Goal: Use online tool/utility: Use online tool/utility

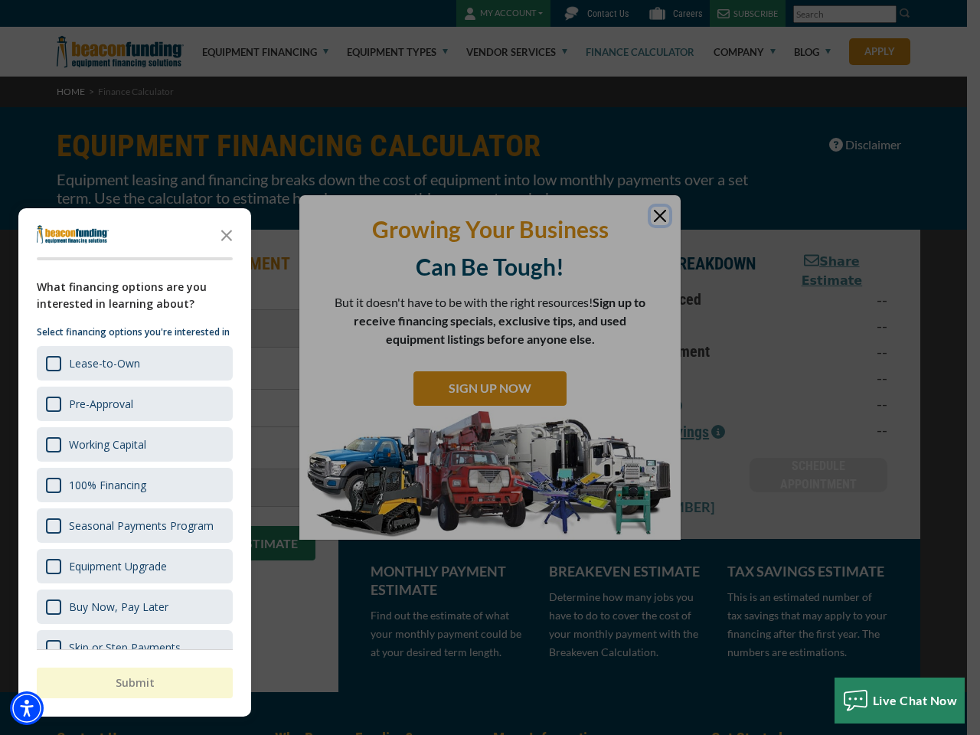
click at [490, 367] on div "button" at bounding box center [490, 367] width 980 height 735
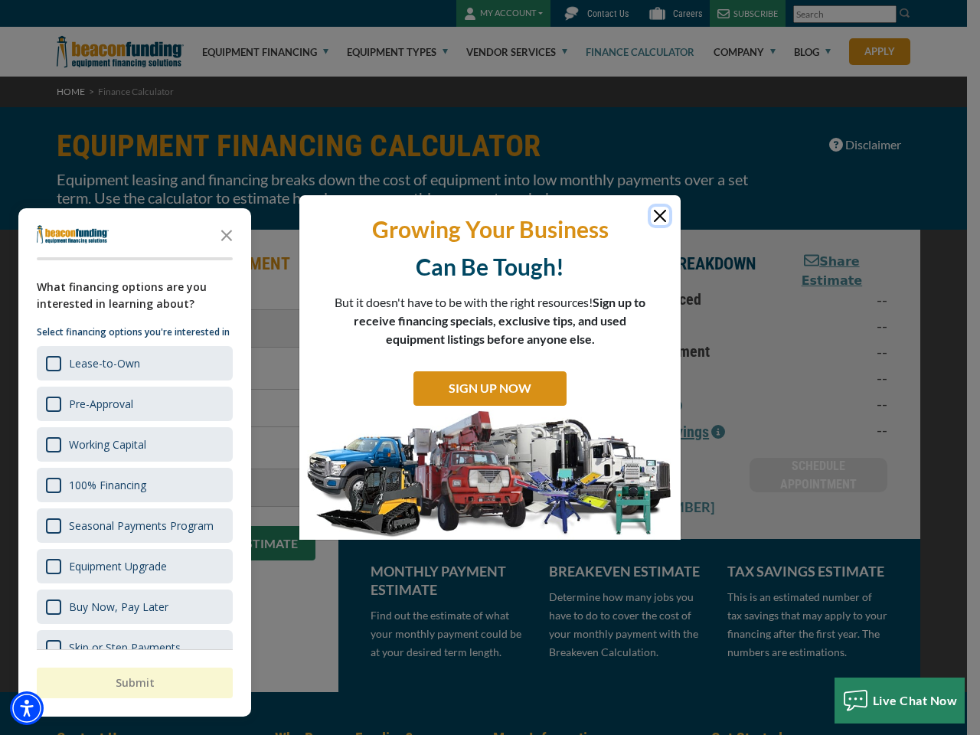
click at [27, 708] on img "Accessibility Menu" at bounding box center [27, 708] width 34 height 34
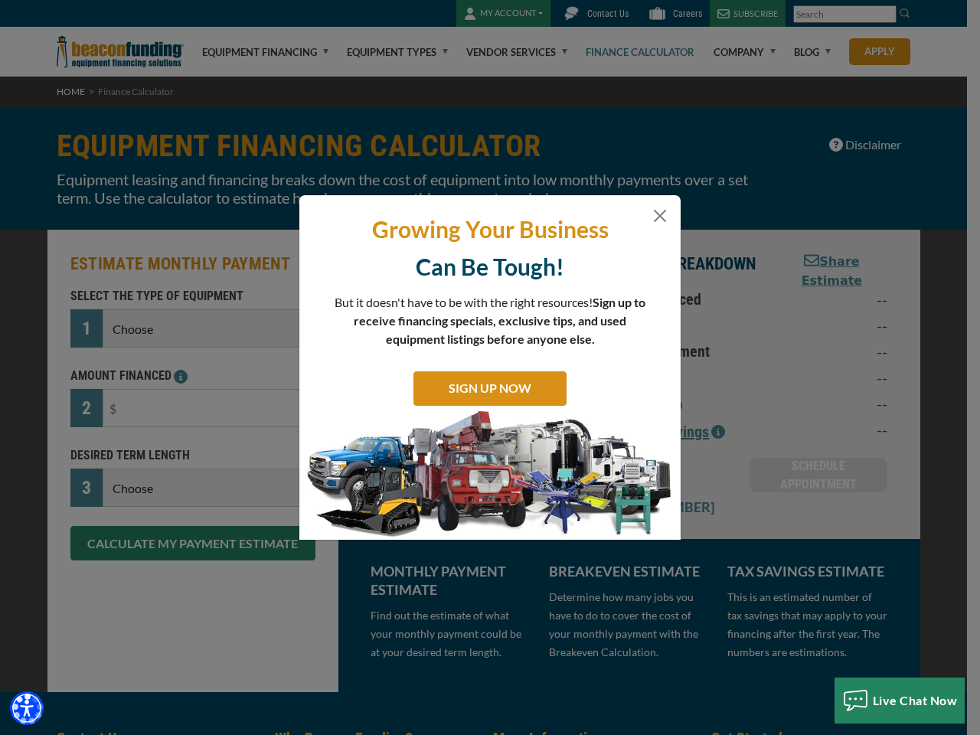
click at [490, 367] on body "Skip to main content Enable accessibility for low vision Open the accessibility…" at bounding box center [490, 367] width 980 height 735
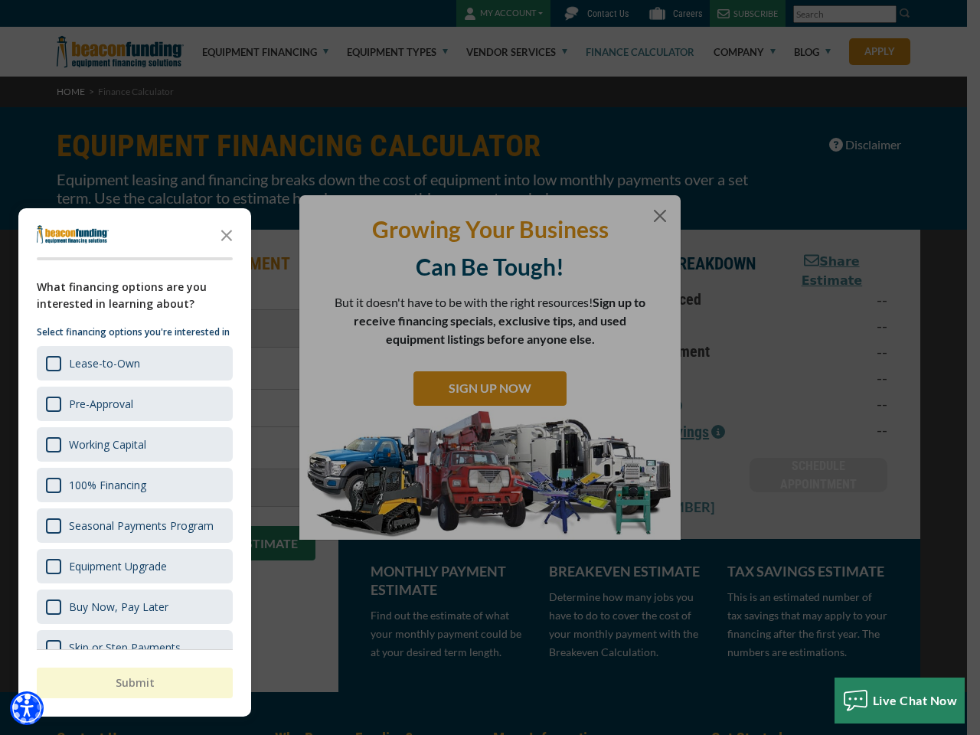
click at [227, 234] on body "Skip to main content Enable accessibility for low vision Open the accessibility…" at bounding box center [490, 367] width 980 height 735
click at [133, 363] on body "Skip to main content Enable accessibility for low vision Open the accessibility…" at bounding box center [490, 367] width 980 height 735
click at [133, 403] on body "Skip to main content Enable accessibility for low vision Open the accessibility…" at bounding box center [490, 367] width 980 height 735
click at [133, 444] on body "Skip to main content Enable accessibility for low vision Open the accessibility…" at bounding box center [490, 367] width 980 height 735
click at [133, 485] on body "Skip to main content Enable accessibility for low vision Open the accessibility…" at bounding box center [490, 367] width 980 height 735
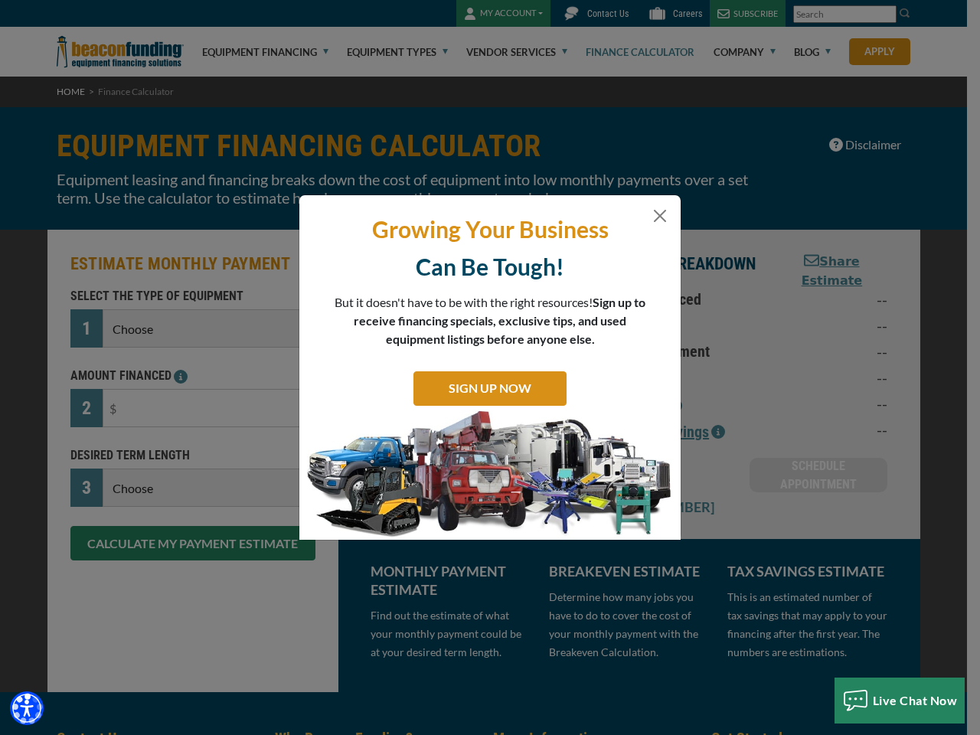
click at [133, 525] on body "Skip to main content Enable accessibility for low vision Open the accessibility…" at bounding box center [490, 367] width 980 height 735
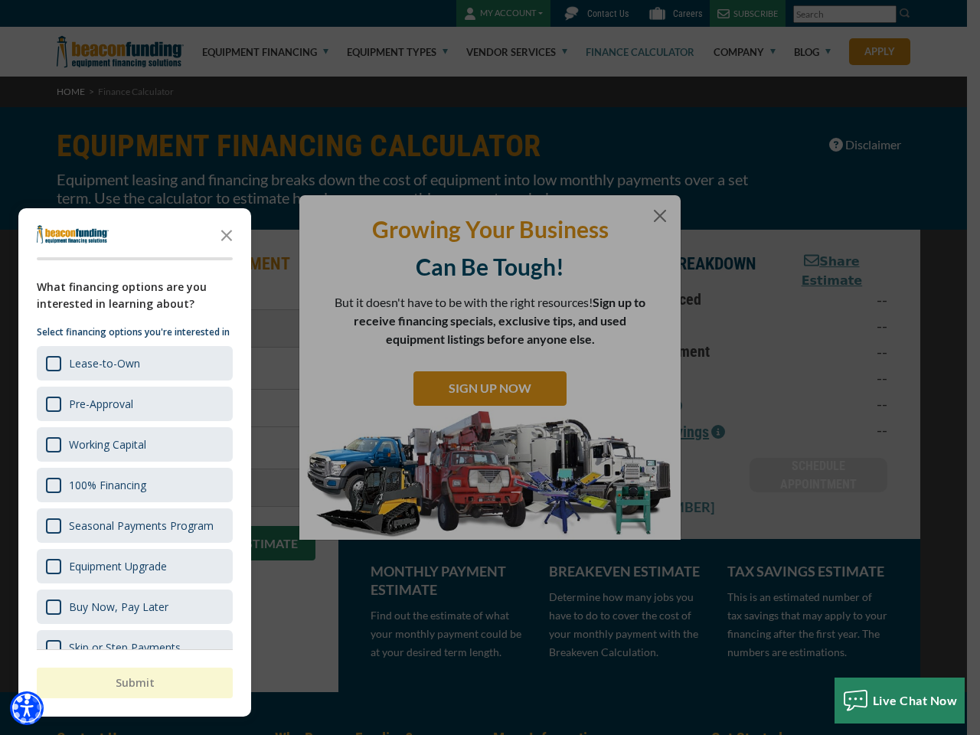
click at [133, 566] on body "Skip to main content Enable accessibility for low vision Open the accessibility…" at bounding box center [490, 367] width 980 height 735
